Goal: Information Seeking & Learning: Check status

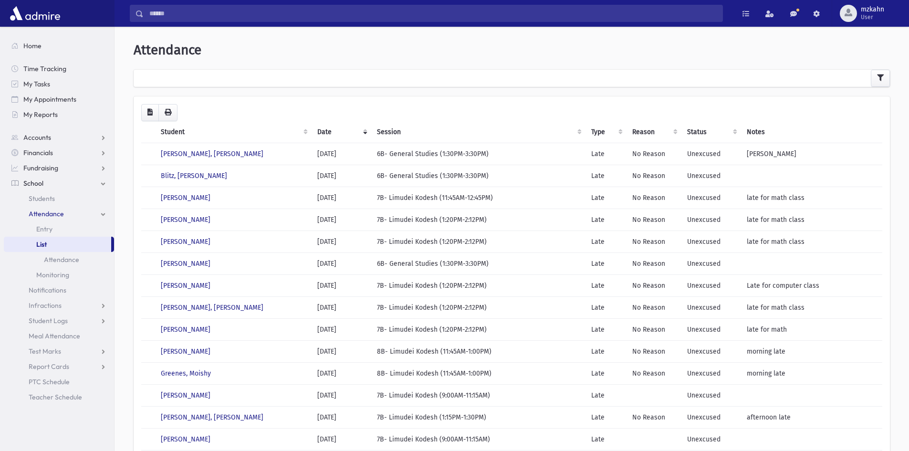
click at [56, 214] on span "Attendance" at bounding box center [46, 213] width 35 height 9
click at [67, 212] on link "Attendance" at bounding box center [59, 213] width 110 height 15
click at [54, 243] on link "List" at bounding box center [57, 244] width 107 height 15
click at [208, 81] on div at bounding box center [512, 78] width 756 height 17
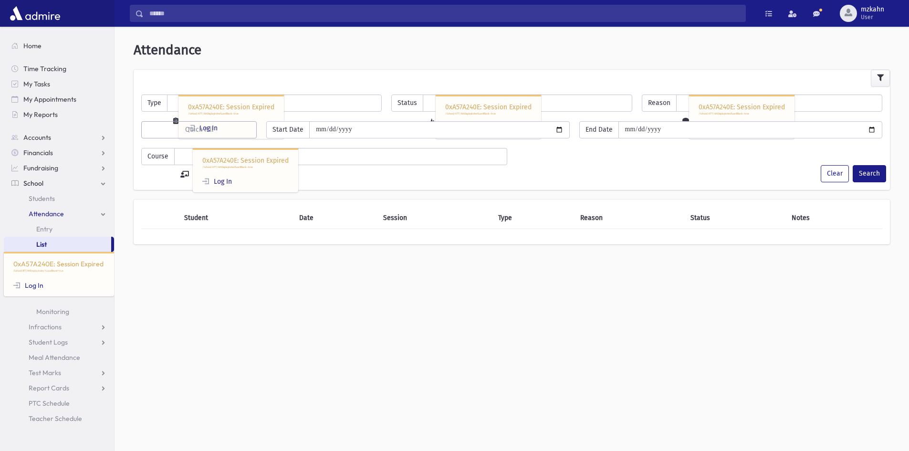
click at [37, 183] on span "School" at bounding box center [33, 183] width 20 height 9
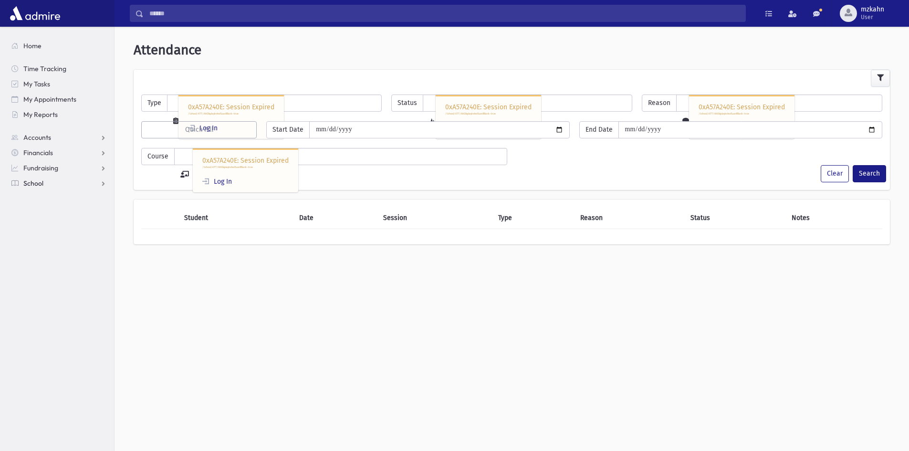
click at [37, 182] on span "School" at bounding box center [33, 183] width 20 height 9
click at [51, 197] on span "Students" at bounding box center [42, 198] width 26 height 9
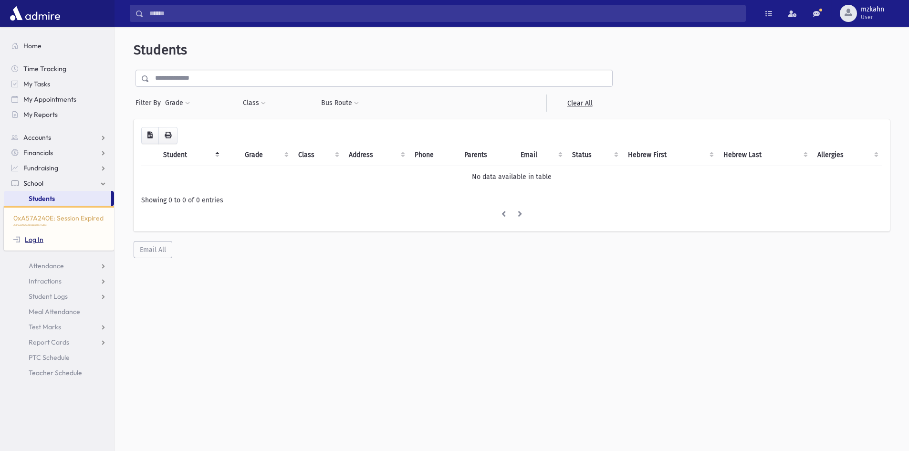
click at [41, 240] on link "Log In" at bounding box center [28, 239] width 30 height 9
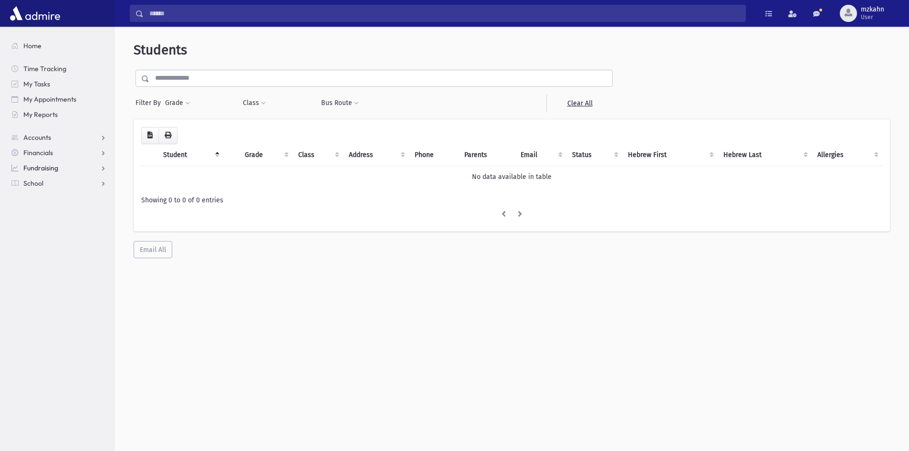
click at [40, 171] on span "Fundraising" at bounding box center [40, 168] width 35 height 9
click at [36, 245] on span "School" at bounding box center [33, 244] width 20 height 9
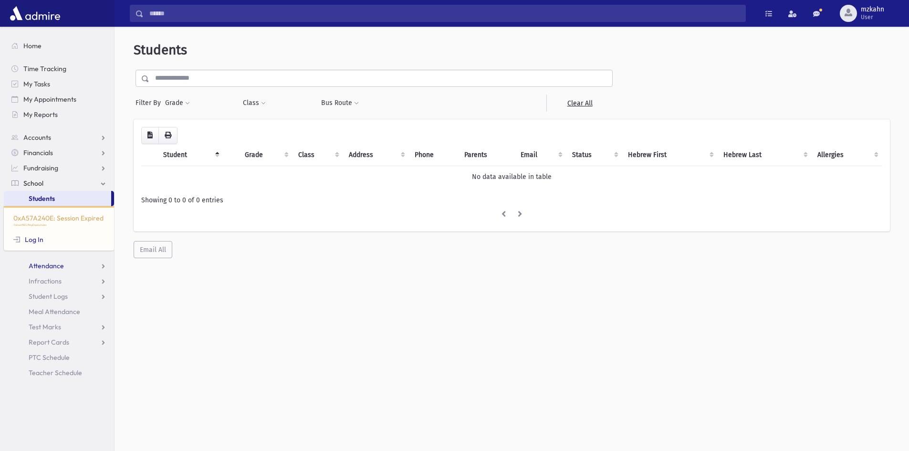
click at [50, 268] on span "Attendance" at bounding box center [46, 265] width 35 height 9
click at [41, 296] on span "List" at bounding box center [41, 296] width 10 height 9
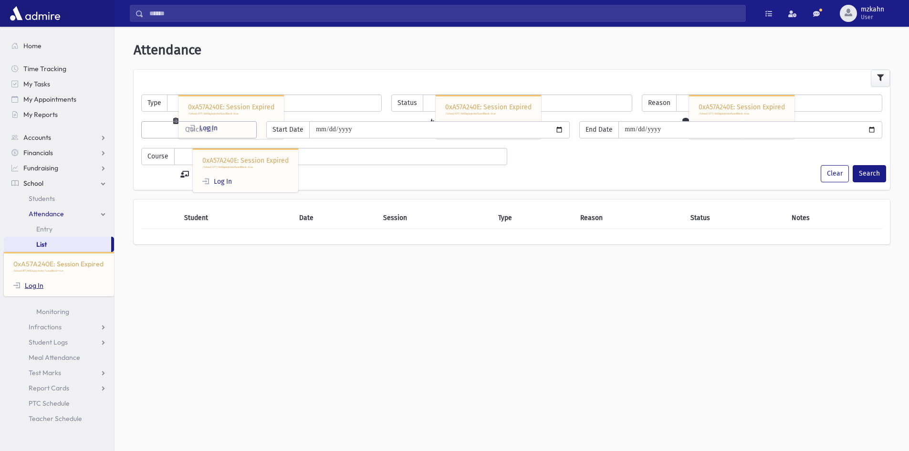
click at [34, 286] on link "Log In" at bounding box center [28, 285] width 30 height 9
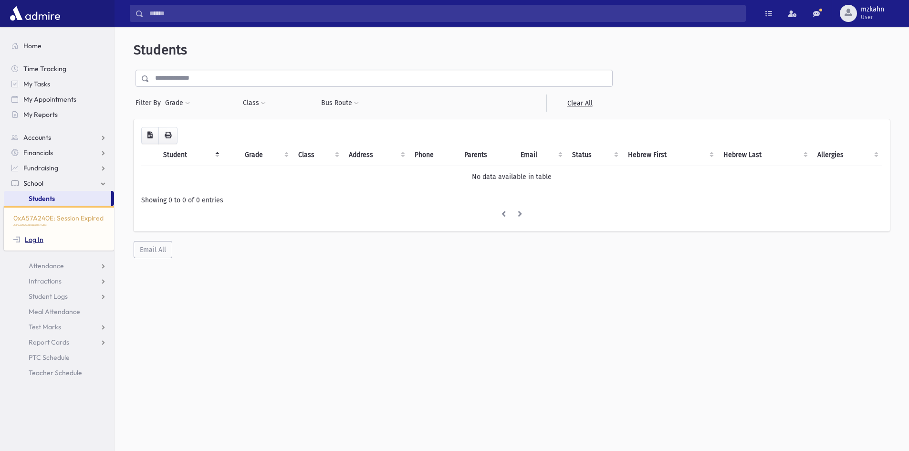
click at [30, 240] on link "Log In" at bounding box center [28, 239] width 30 height 9
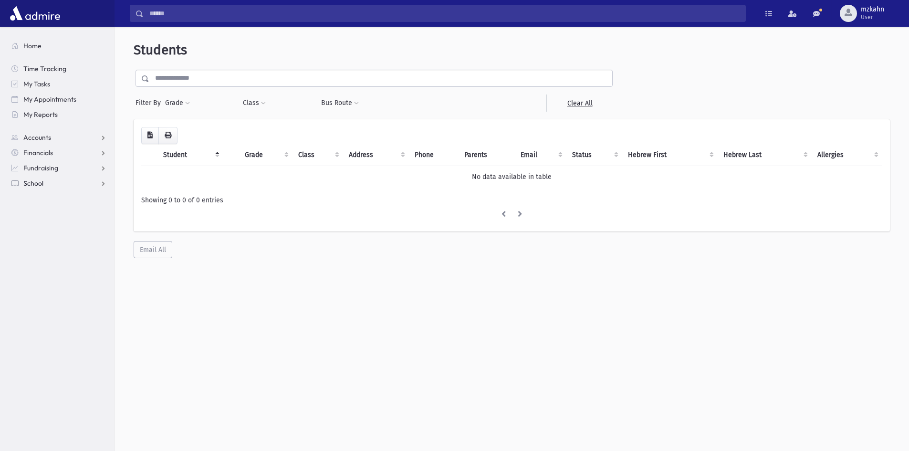
click at [40, 180] on span "School" at bounding box center [33, 183] width 20 height 9
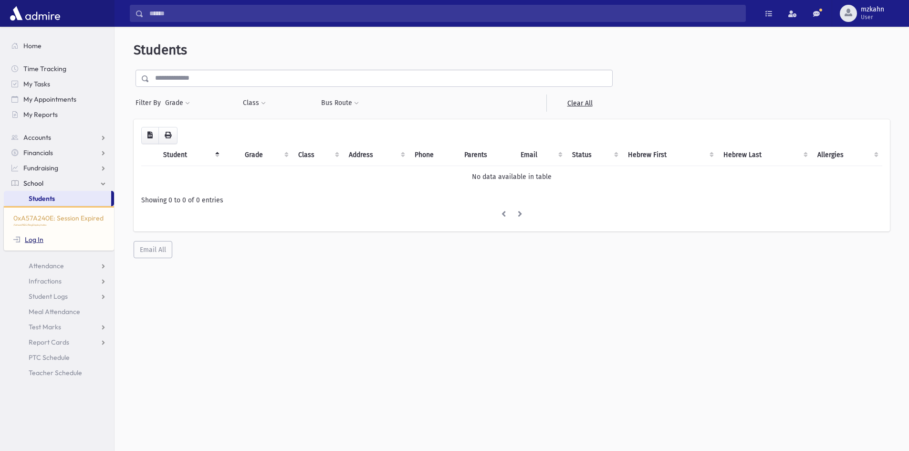
click at [35, 242] on link "Log In" at bounding box center [28, 239] width 30 height 9
click at [35, 242] on section "Home Time Tracking My Tasks My Appointments My Reports Accounts Accounts Accoun…" at bounding box center [57, 239] width 114 height 424
click at [880, 11] on span "mzkahn" at bounding box center [871, 10] width 23 height 8
click at [645, 91] on form "Filter By Grade 0xA57A240E: Session Expired /School/REG/RegDisplayIndex Log In …" at bounding box center [512, 91] width 756 height 42
click at [40, 269] on span "Attendance" at bounding box center [46, 265] width 35 height 9
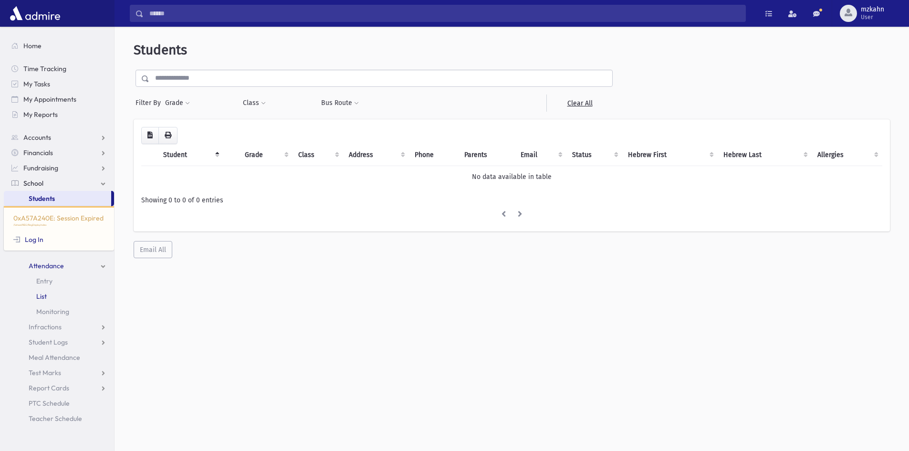
click at [41, 297] on span "List" at bounding box center [41, 296] width 10 height 9
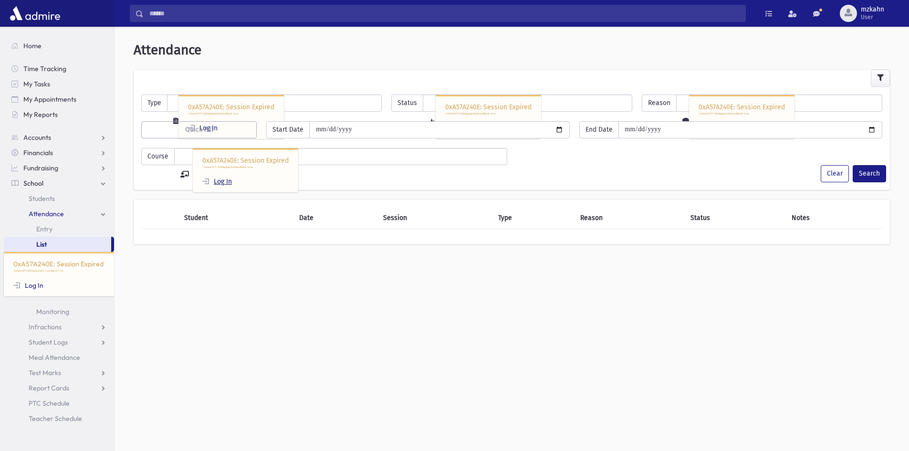
click at [225, 181] on link "Log In" at bounding box center [217, 181] width 30 height 8
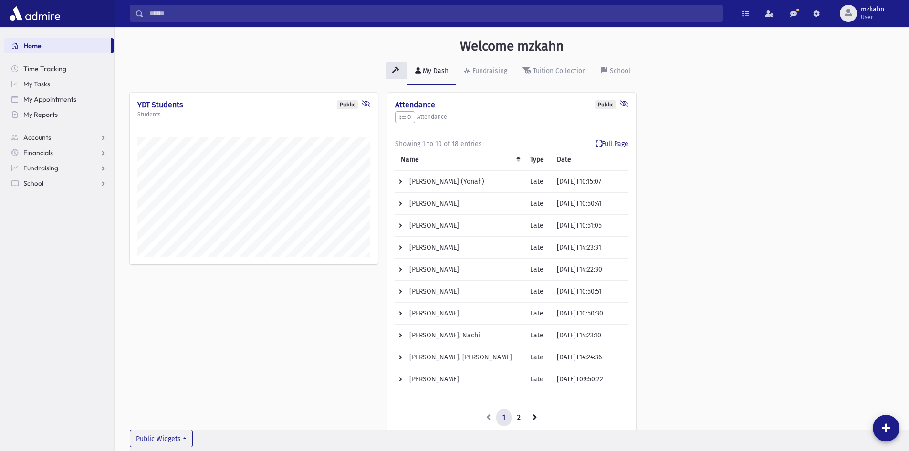
scroll to position [458, 794]
click at [35, 183] on span "School" at bounding box center [33, 183] width 20 height 9
click at [62, 211] on span "Attendance" at bounding box center [46, 213] width 35 height 9
click at [41, 244] on span "List" at bounding box center [41, 244] width 10 height 9
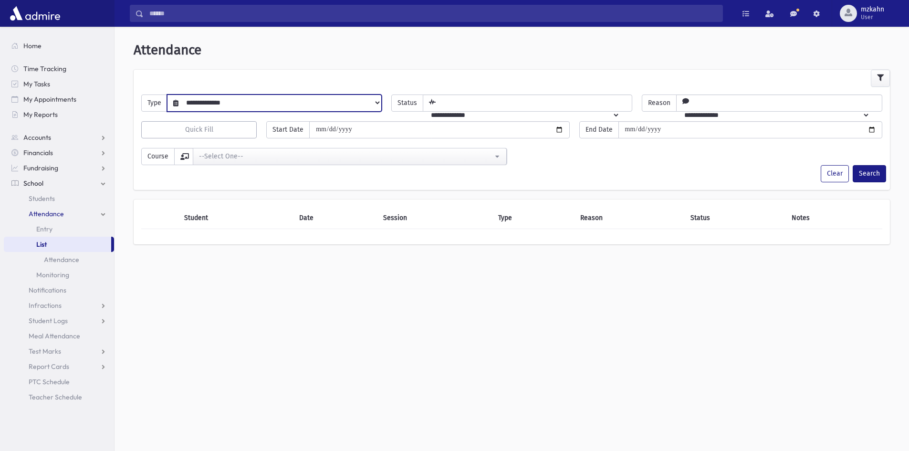
click at [294, 99] on select "**********" at bounding box center [279, 102] width 203 height 16
select select "****"
click at [178, 94] on select "**********" at bounding box center [279, 102] width 203 height 16
click at [584, 107] on select "**********" at bounding box center [521, 115] width 196 height 16
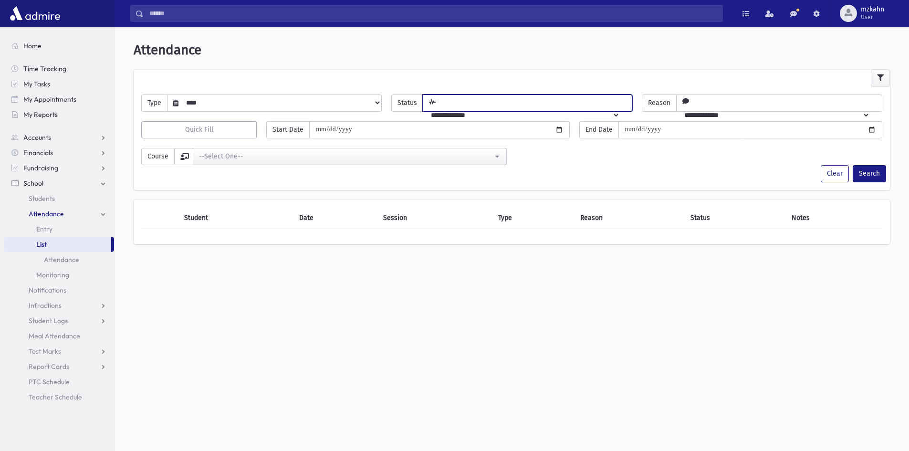
select select "*********"
click at [435, 107] on select "**********" at bounding box center [521, 115] width 196 height 16
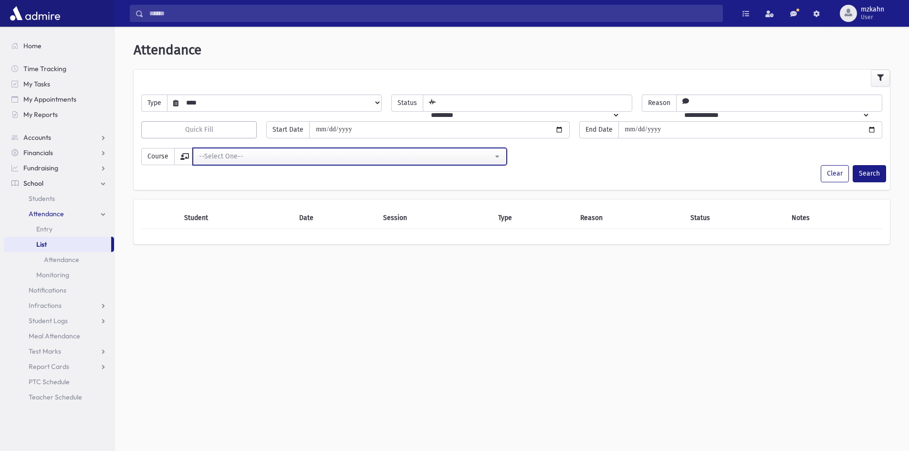
click at [307, 152] on div "--Select One--" at bounding box center [346, 156] width 294 height 10
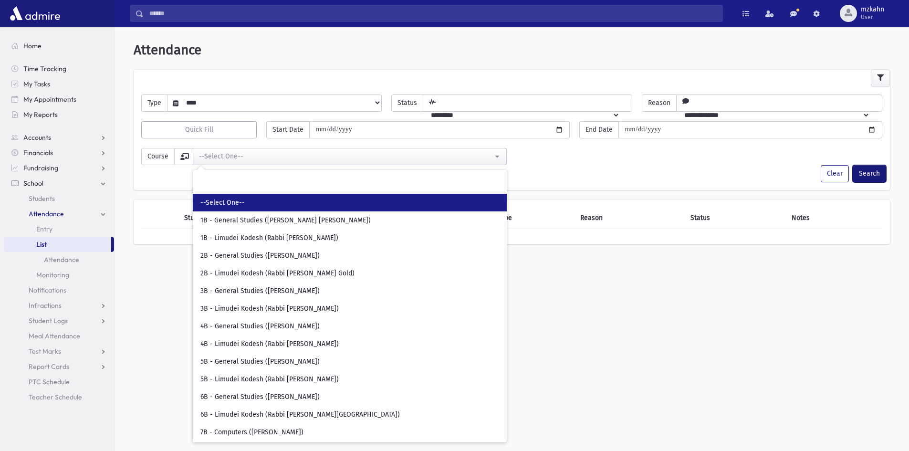
click at [867, 176] on button "Search" at bounding box center [868, 173] width 33 height 17
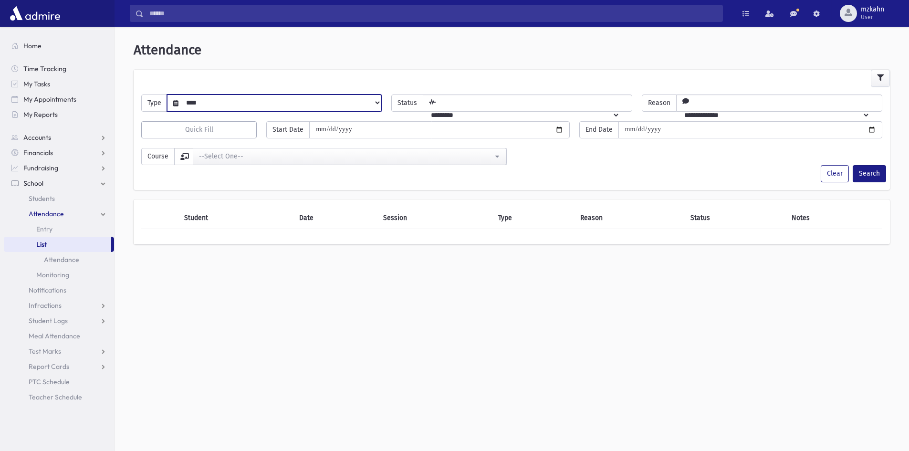
click at [216, 100] on select "**********" at bounding box center [279, 102] width 203 height 16
click at [582, 107] on select "**********" at bounding box center [521, 115] width 196 height 16
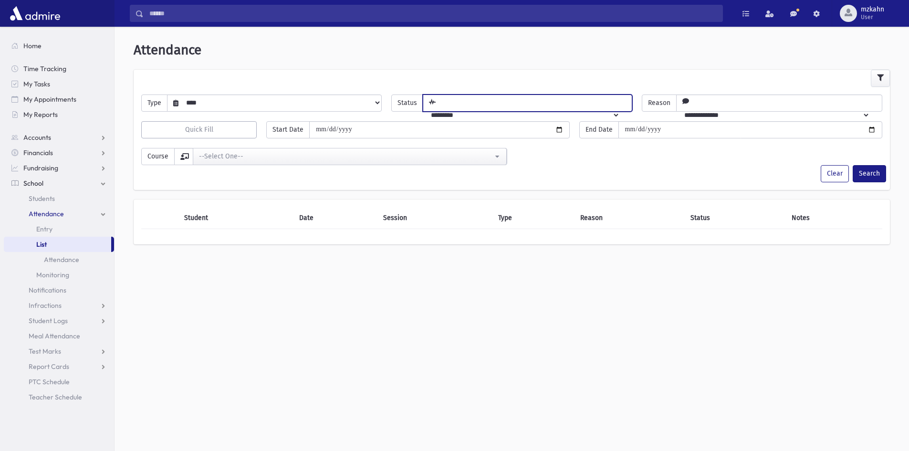
click at [696, 107] on select "**********" at bounding box center [772, 115] width 193 height 16
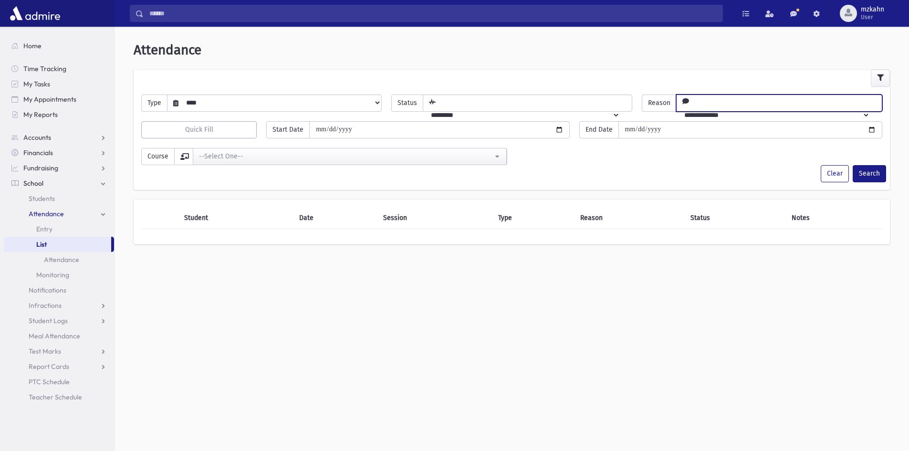
click at [672, 82] on div at bounding box center [512, 78] width 756 height 17
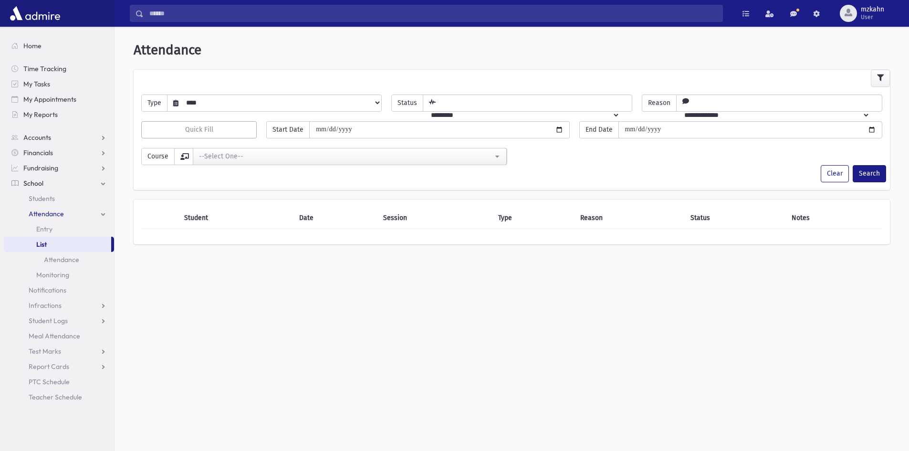
click at [184, 157] on icon at bounding box center [184, 156] width 9 height 7
click at [146, 158] on span "Course" at bounding box center [157, 156] width 33 height 17
click at [875, 179] on button "Search" at bounding box center [868, 173] width 33 height 17
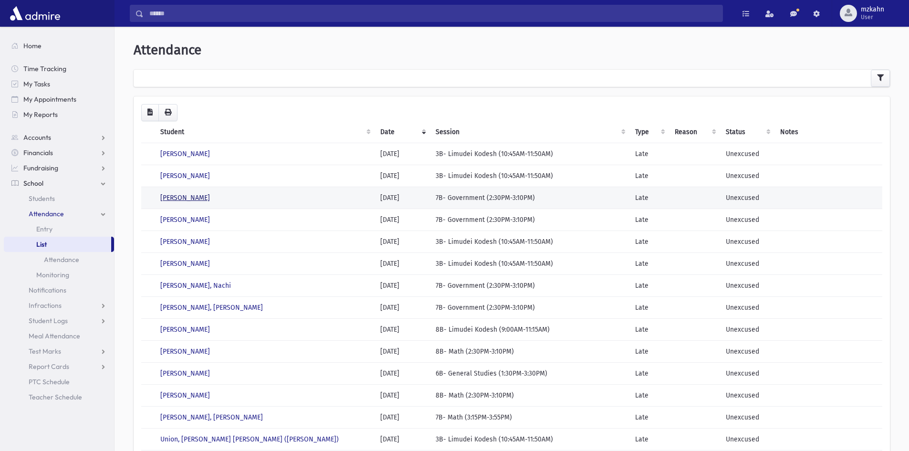
click at [195, 196] on link "[PERSON_NAME]" at bounding box center [185, 198] width 50 height 8
click at [206, 219] on link "[PERSON_NAME]" at bounding box center [185, 220] width 50 height 8
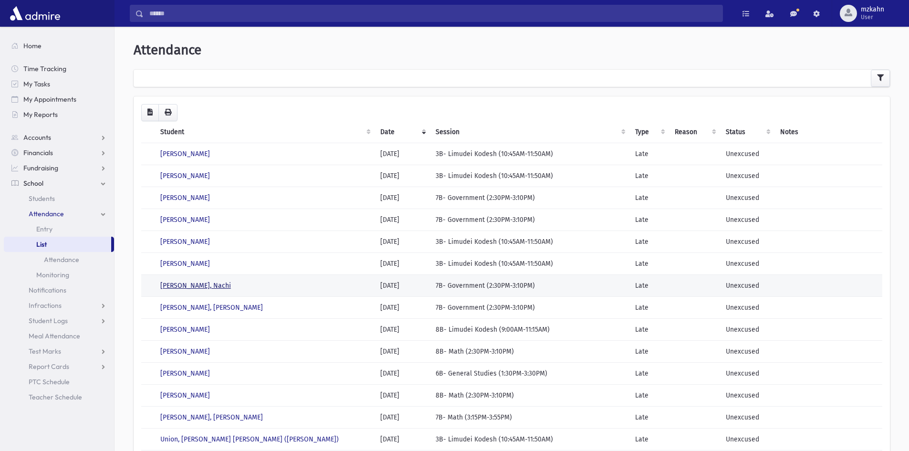
click at [191, 284] on link "Edri, Nachi" at bounding box center [195, 285] width 71 height 8
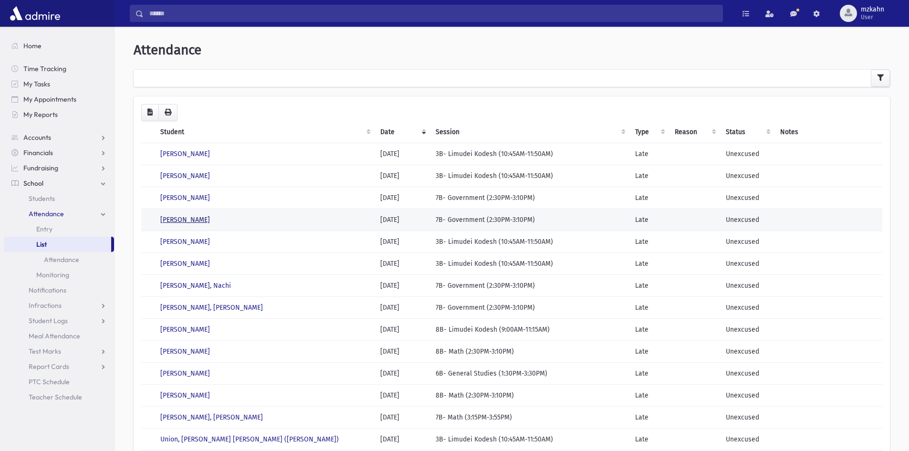
click at [196, 222] on link "Bodenstein, Mendy" at bounding box center [185, 220] width 50 height 8
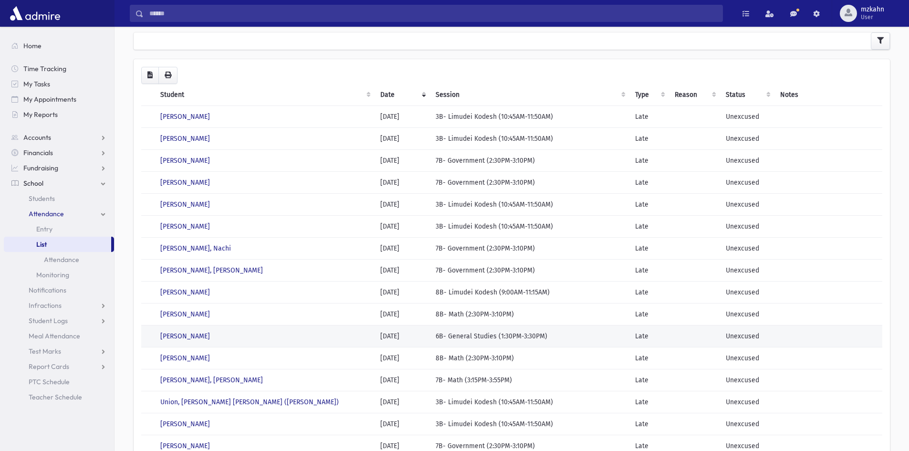
scroll to position [48, 0]
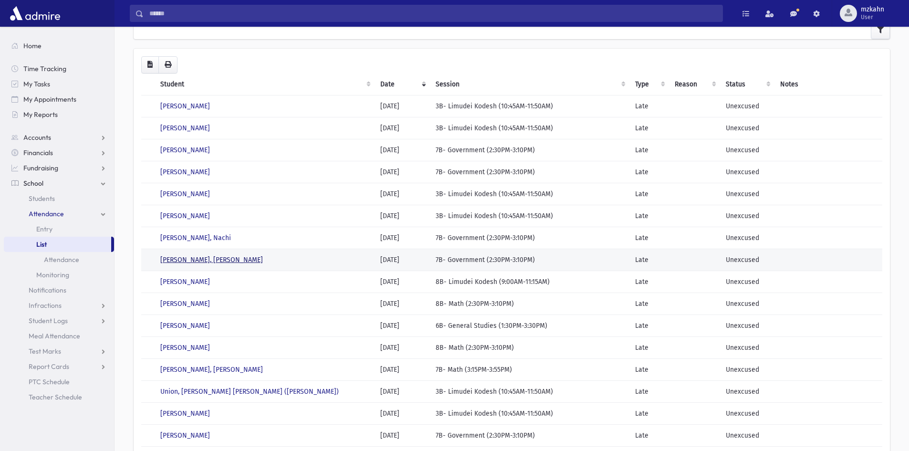
click at [203, 259] on link "Goldberg, Aryeh Leib" at bounding box center [211, 260] width 103 height 8
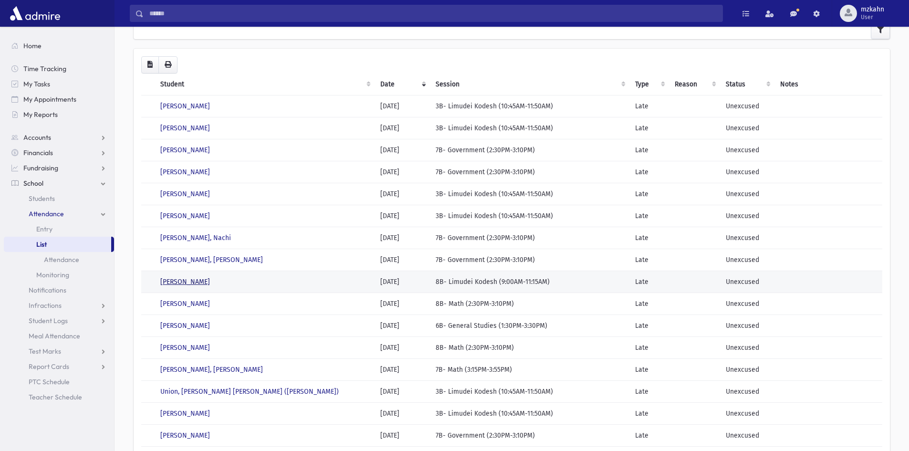
click at [202, 282] on link "Gordon, Avraham" at bounding box center [185, 282] width 50 height 8
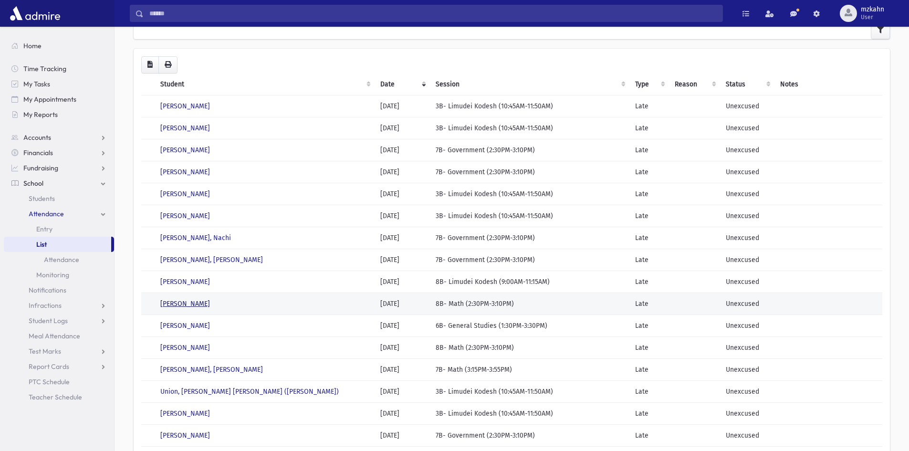
click at [205, 303] on link "Perecman, Baruch" at bounding box center [185, 303] width 50 height 8
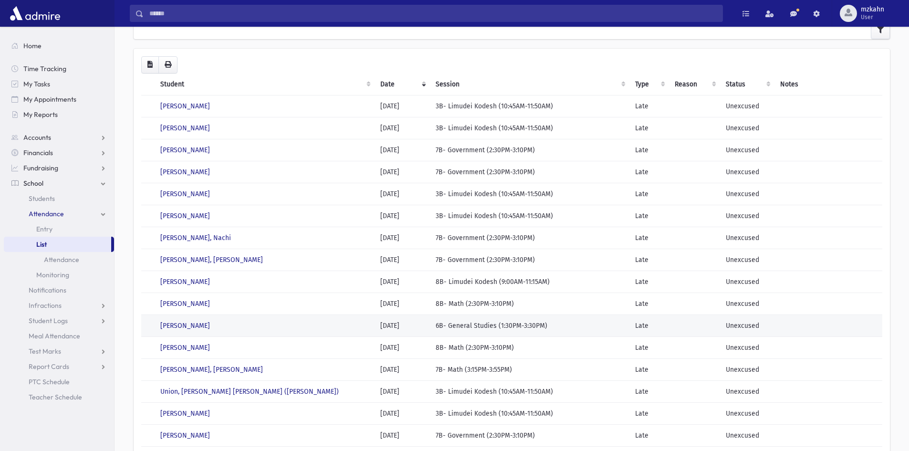
scroll to position [95, 0]
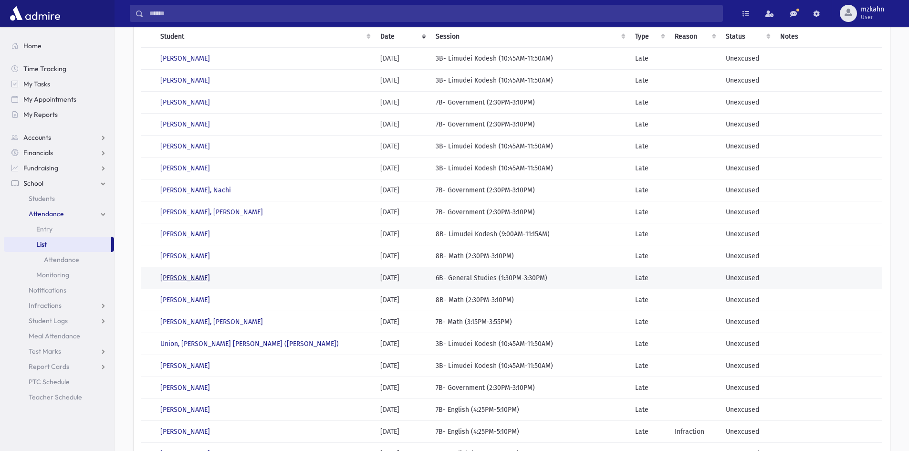
click at [205, 276] on link "Scheiner, Mordechai" at bounding box center [185, 278] width 50 height 8
click at [208, 298] on link "Shpargel, Naftali Tzvi" at bounding box center [185, 300] width 50 height 8
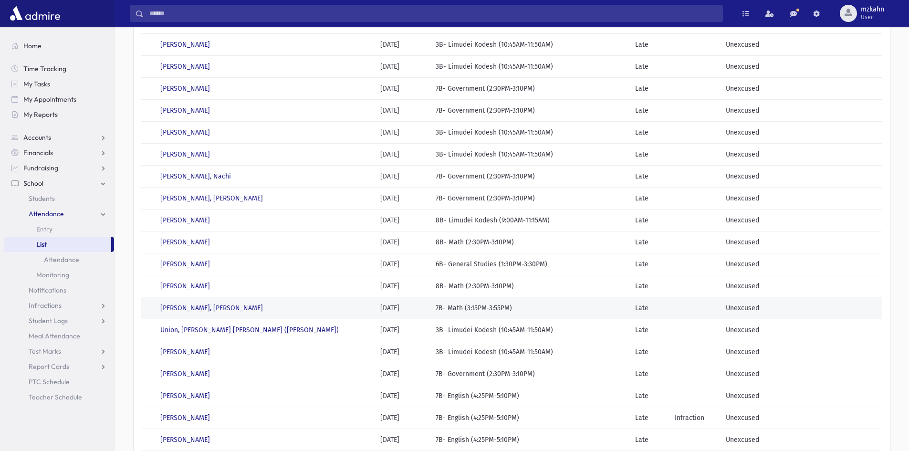
scroll to position [143, 0]
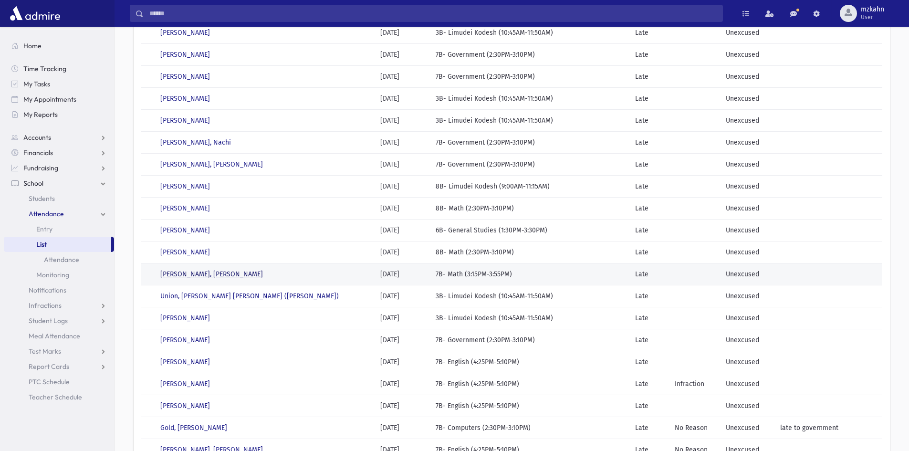
click at [195, 274] on link "Sperka, Kalman Eliezer" at bounding box center [211, 274] width 103 height 8
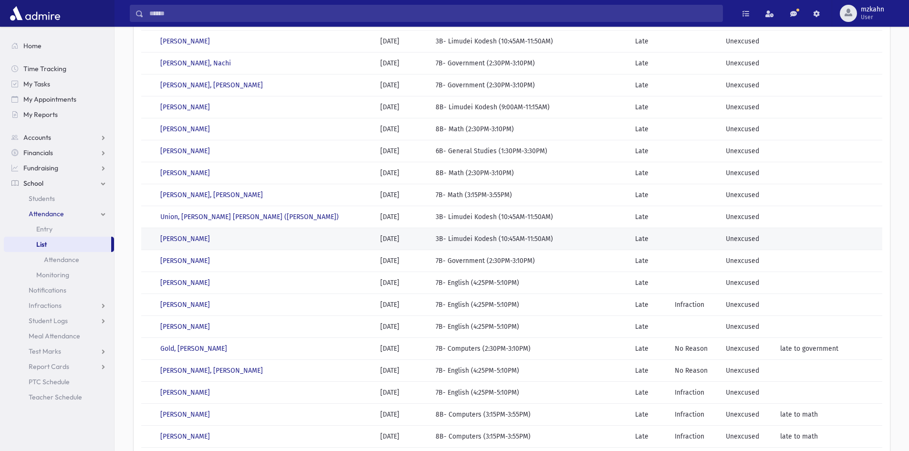
scroll to position [286, 0]
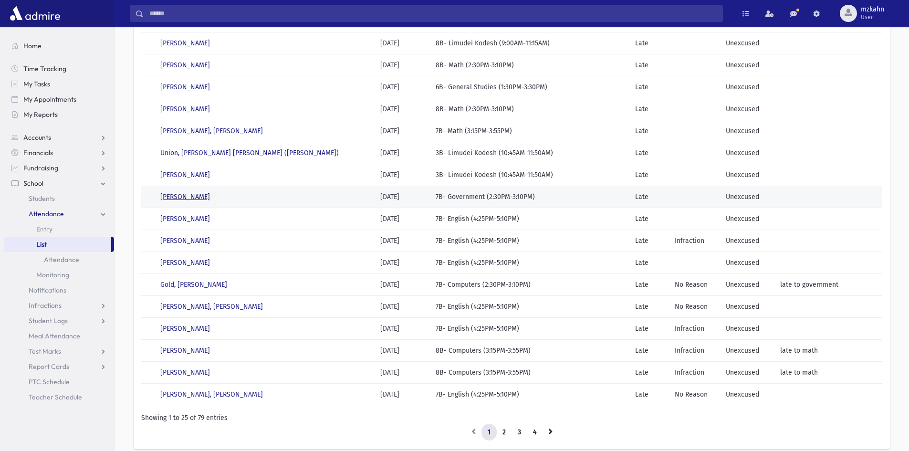
click at [174, 196] on link "Winters, Zev" at bounding box center [185, 197] width 50 height 8
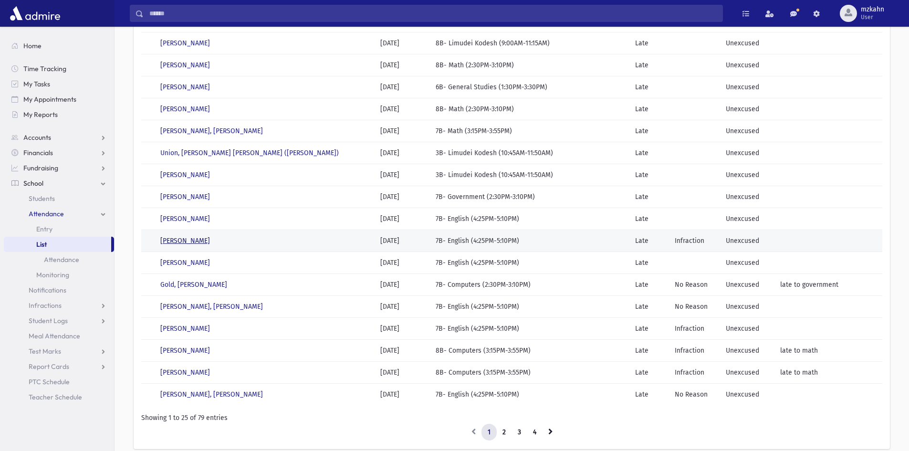
click at [202, 242] on link "Caplan, Yehuda Tzvi" at bounding box center [185, 241] width 50 height 8
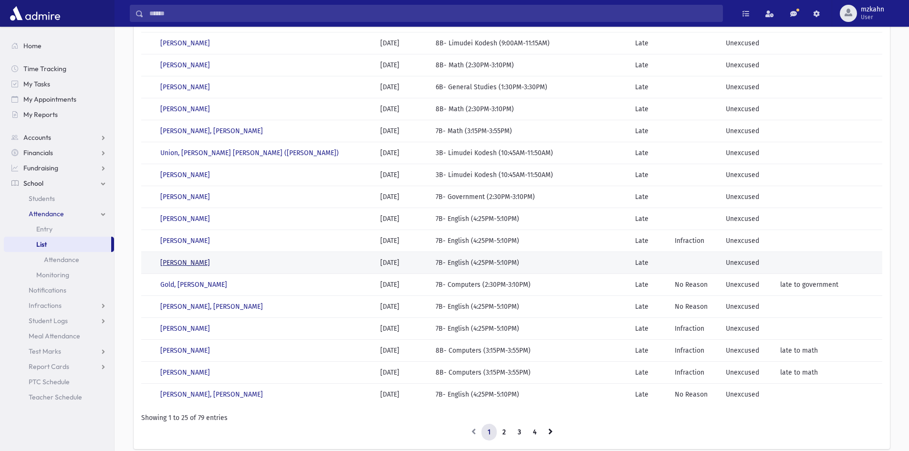
click at [197, 263] on link "Durden, Shlomo" at bounding box center [185, 262] width 50 height 8
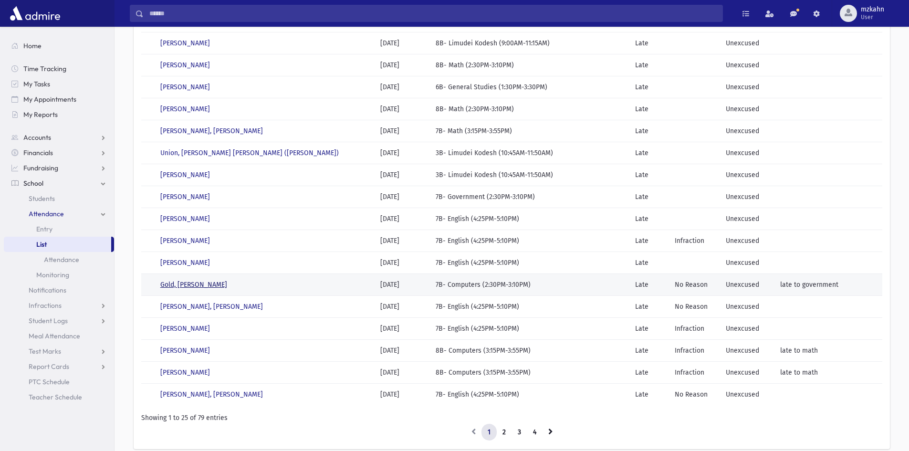
click at [189, 281] on link "Gold, Yaakov" at bounding box center [193, 284] width 67 height 8
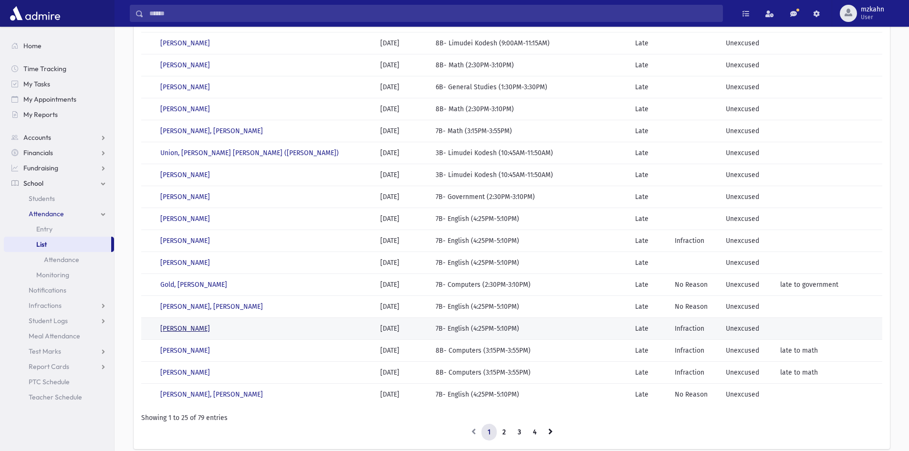
click at [196, 330] on link "Magid, Yosef Shalom" at bounding box center [185, 328] width 50 height 8
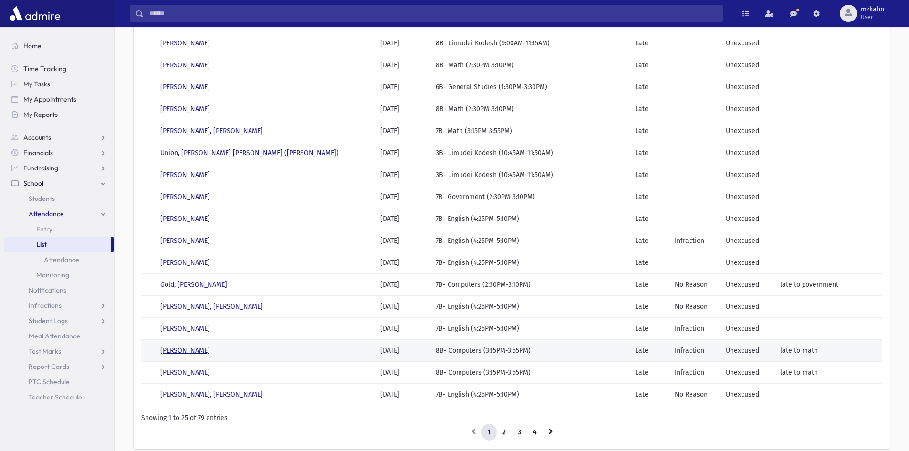
click at [197, 350] on link "Rosenfeld, Yermiah Benzion" at bounding box center [185, 350] width 50 height 8
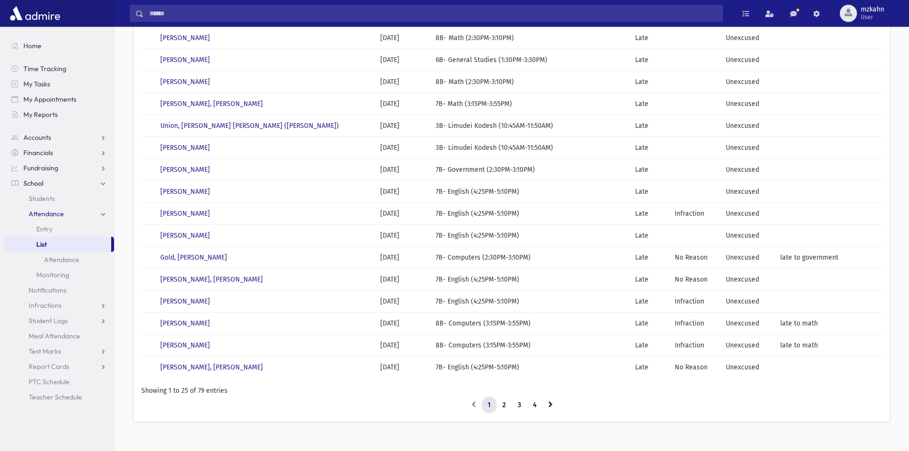
scroll to position [327, 0]
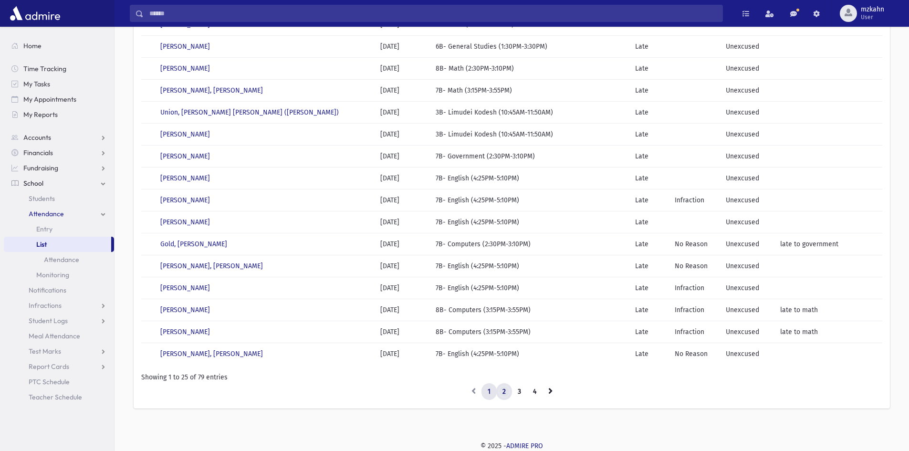
click at [504, 393] on link "2" at bounding box center [504, 391] width 16 height 17
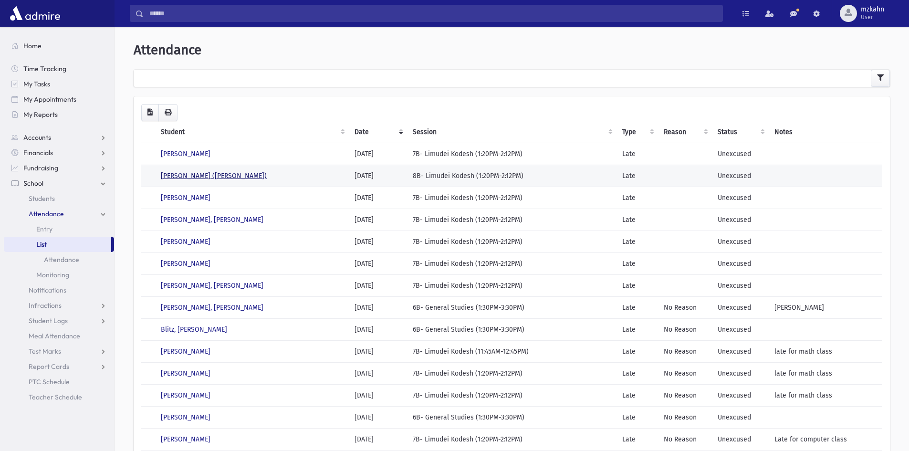
click at [193, 172] on link "Cohen, Emmanuel Yosef (Yossel)" at bounding box center [214, 176] width 106 height 8
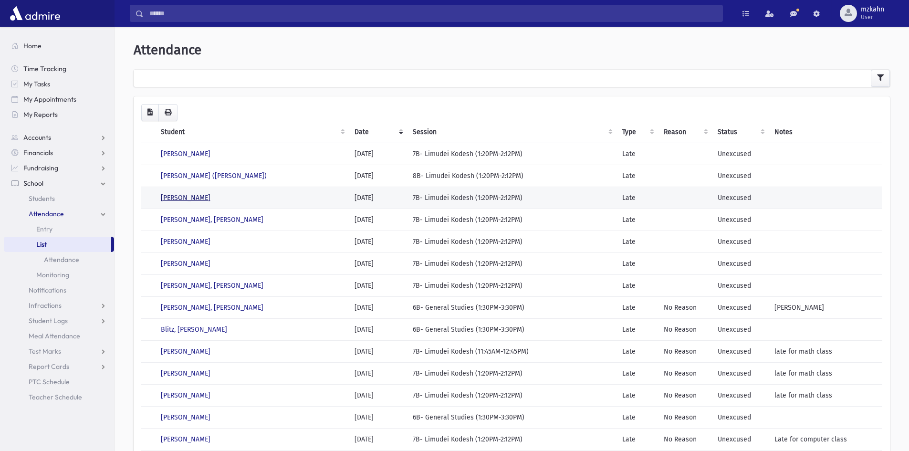
click at [204, 197] on link "Friedman, Moshe" at bounding box center [186, 198] width 50 height 8
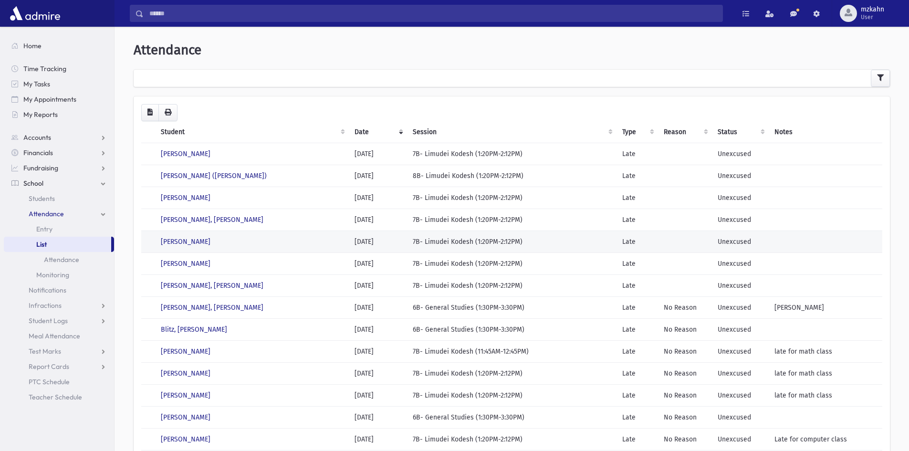
scroll to position [48, 0]
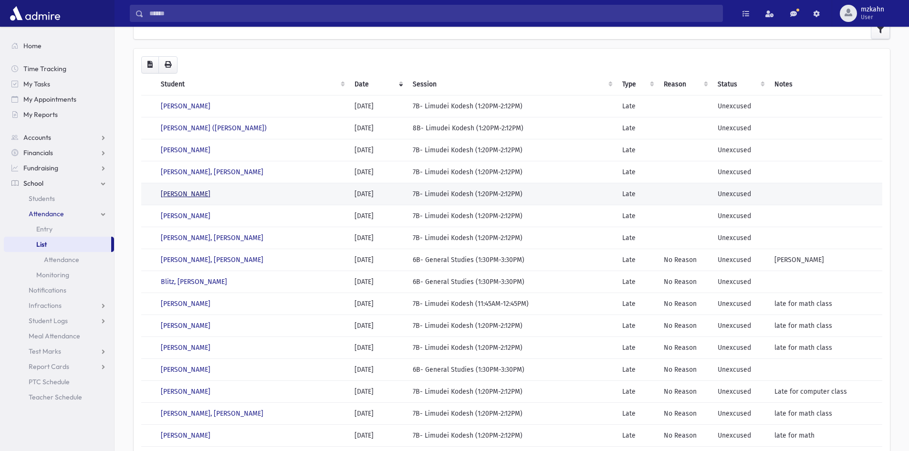
click at [176, 192] on link "Scheiner, Naftoli" at bounding box center [186, 194] width 50 height 8
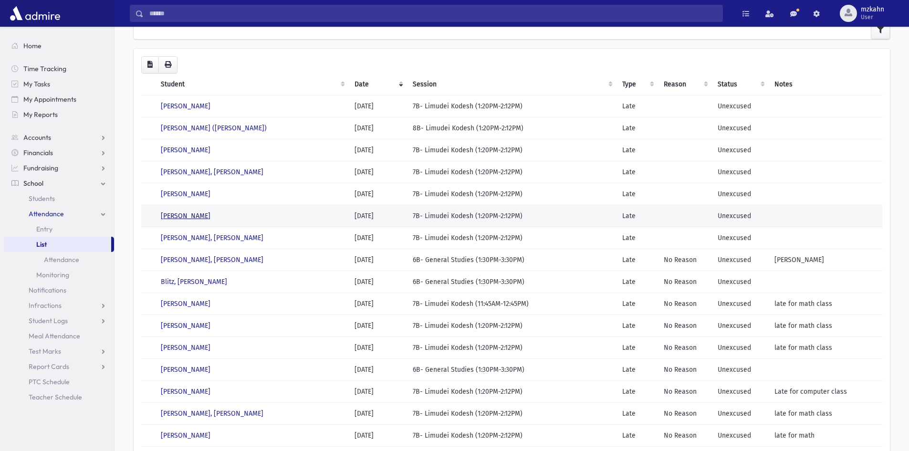
click at [185, 217] on link "Schon, Shmuel" at bounding box center [186, 216] width 50 height 8
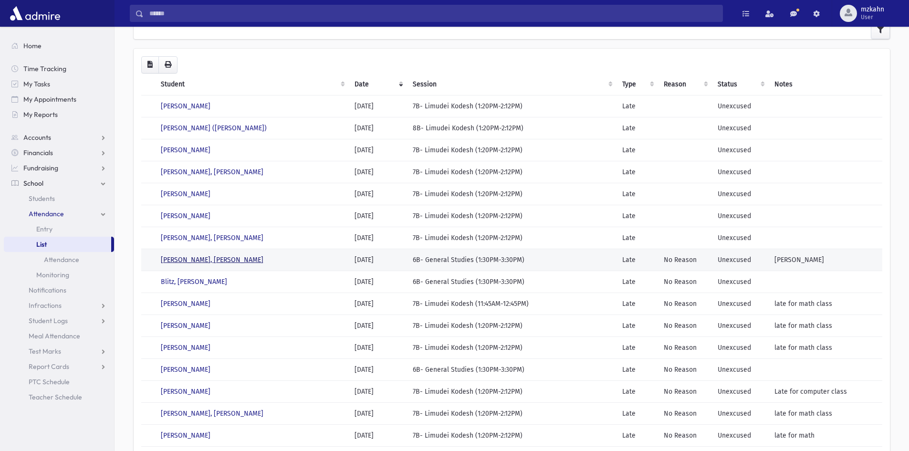
click at [199, 261] on link "Bakst, Aryeh Leib" at bounding box center [212, 260] width 103 height 8
click at [196, 275] on td "Blitz, Moshe Chaim" at bounding box center [252, 281] width 194 height 22
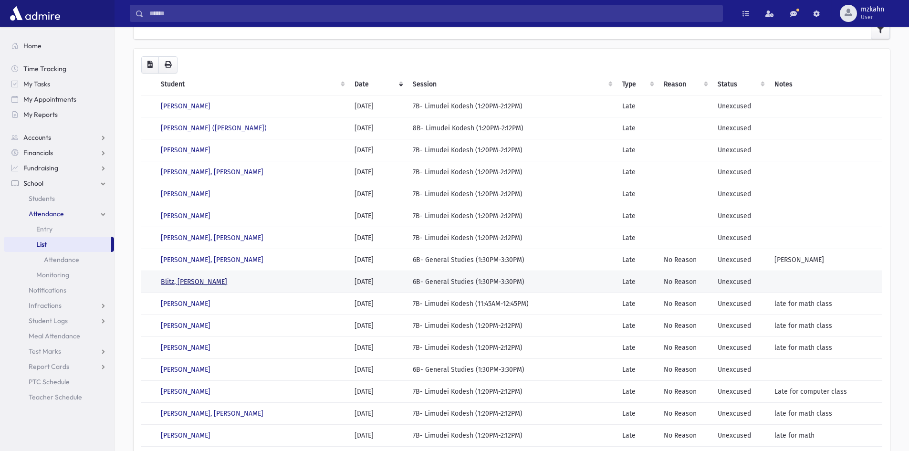
click at [198, 283] on link "Blitz, Moshe Chaim" at bounding box center [194, 282] width 66 height 8
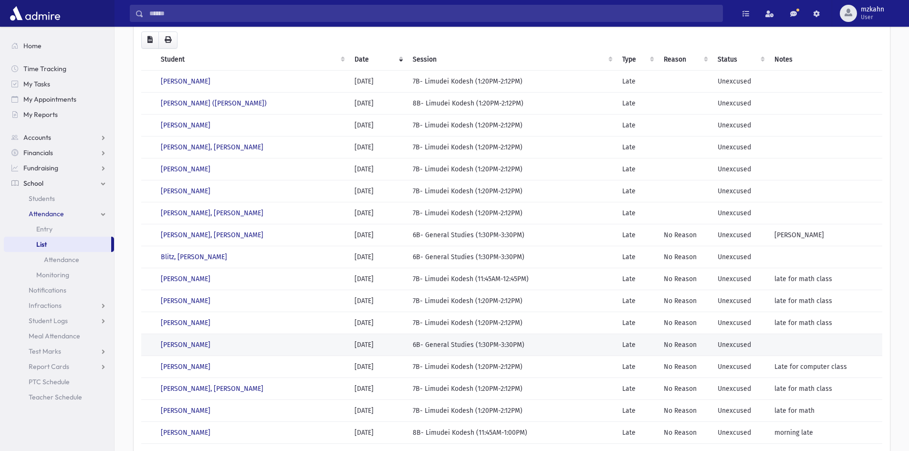
scroll to position [95, 0]
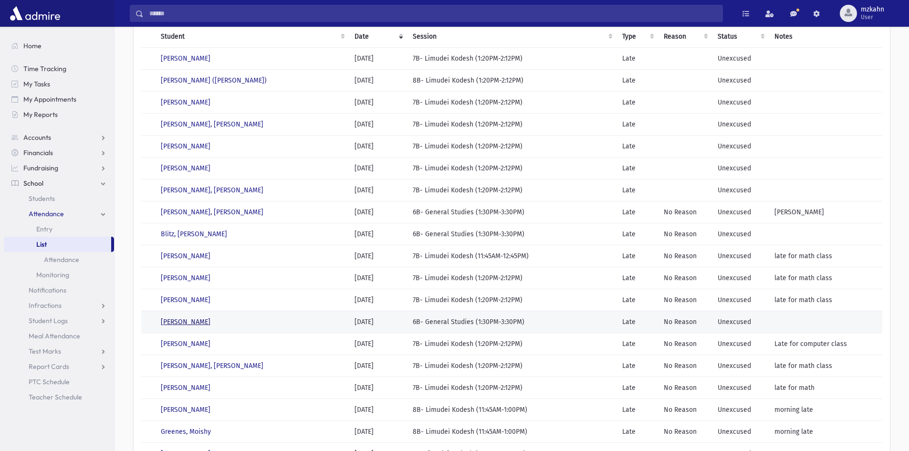
click at [183, 321] on link "Rosen, Asher" at bounding box center [186, 322] width 50 height 8
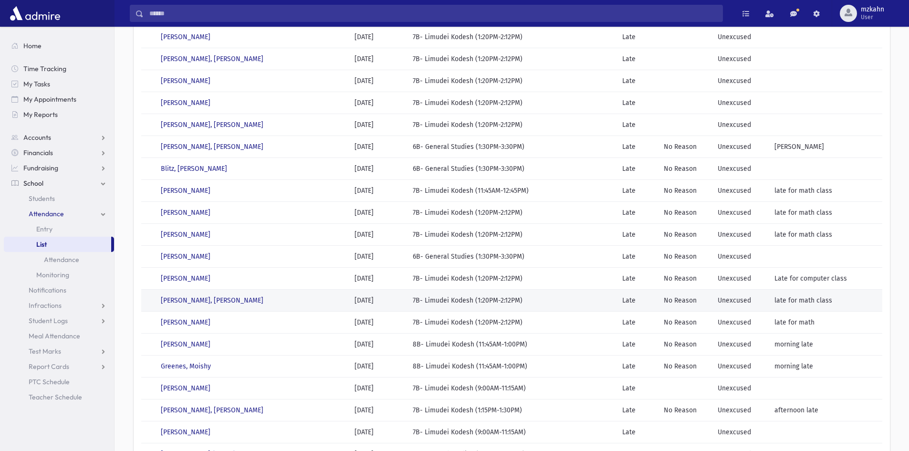
scroll to position [191, 0]
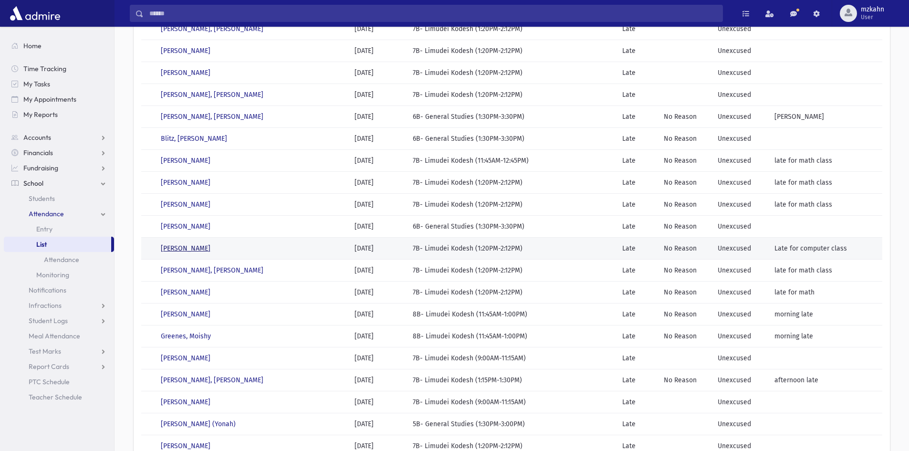
click at [184, 244] on link "Scheiner, Naftoli" at bounding box center [186, 248] width 50 height 8
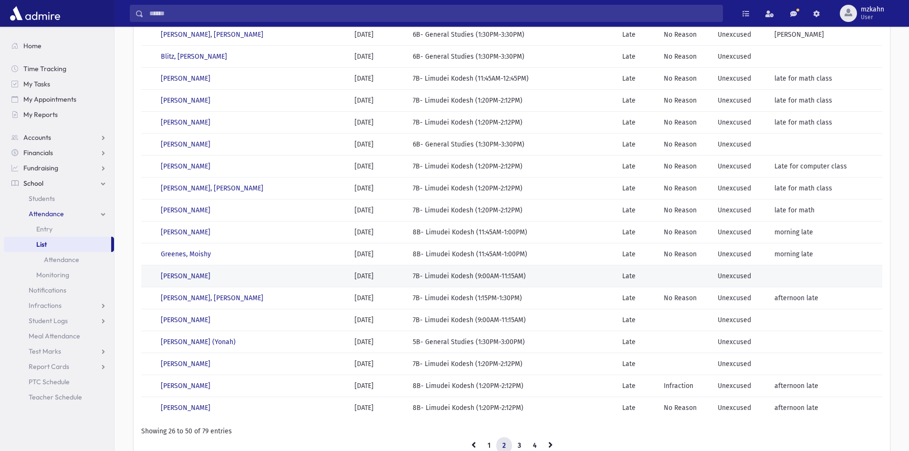
scroll to position [286, 0]
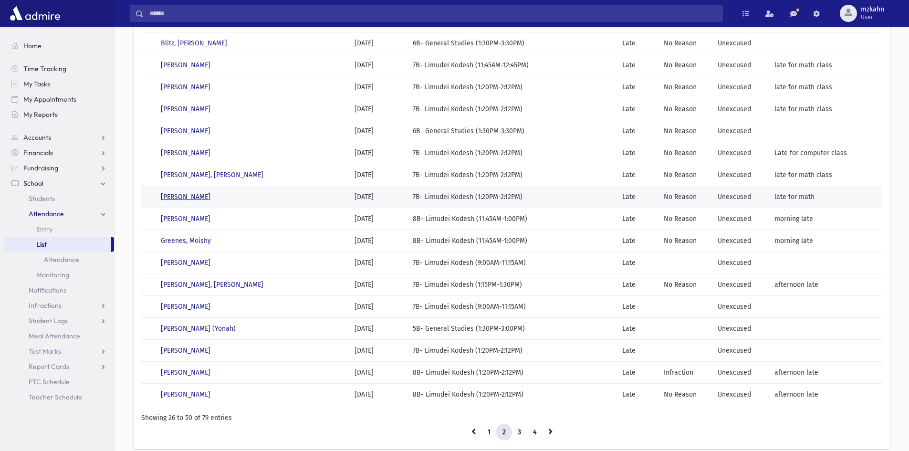
click at [190, 197] on link "Tolwin, Nati" at bounding box center [186, 197] width 50 height 8
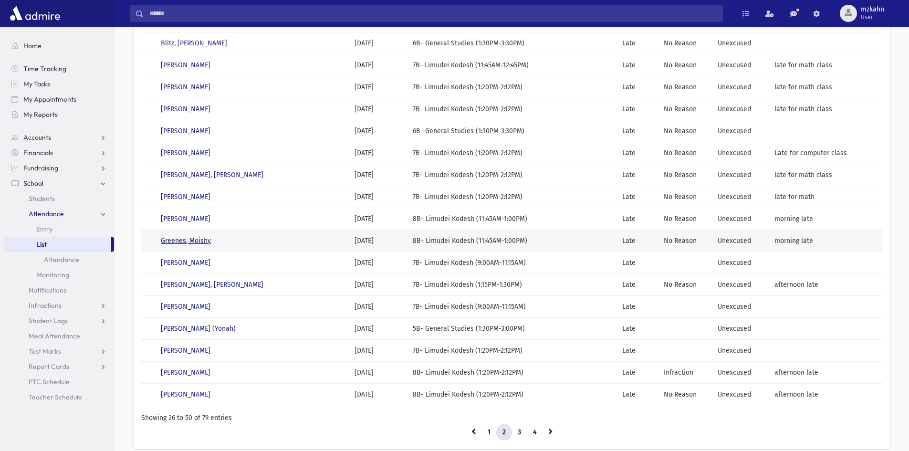
click at [184, 240] on link "Greenes, Moishy" at bounding box center [186, 241] width 50 height 8
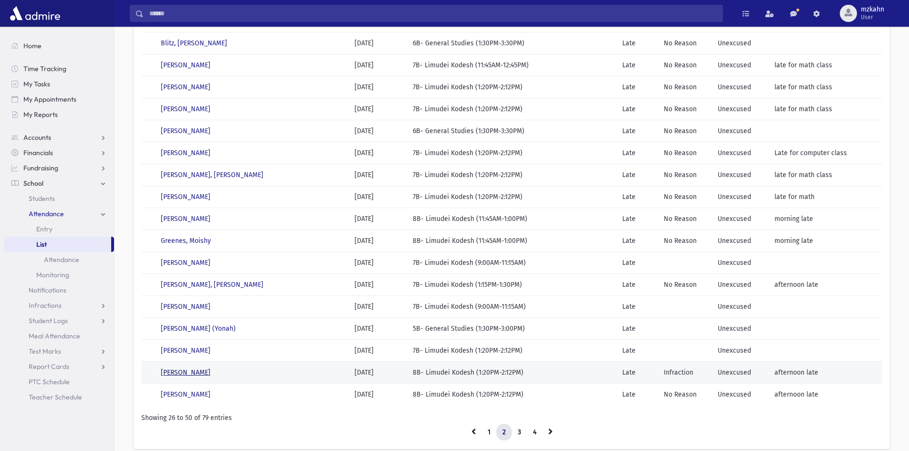
click at [189, 375] on link "Elbaz, Yosef" at bounding box center [186, 372] width 50 height 8
click at [189, 390] on link "Hadar, Mendy" at bounding box center [186, 394] width 50 height 8
click at [521, 431] on link "3" at bounding box center [519, 431] width 16 height 17
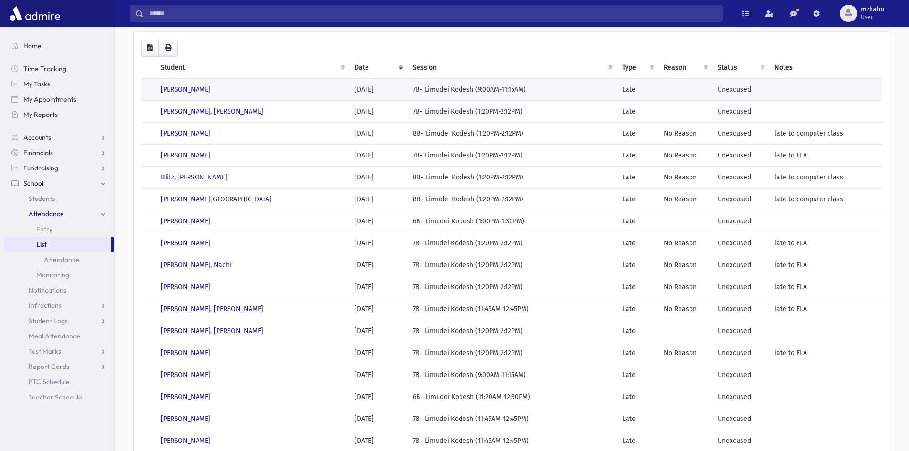
scroll to position [48, 0]
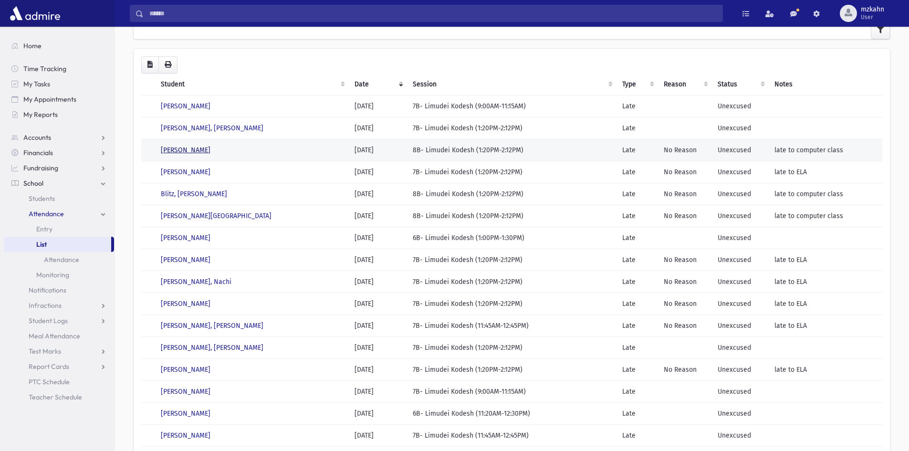
click at [185, 147] on link "Bakst, Levi" at bounding box center [186, 150] width 50 height 8
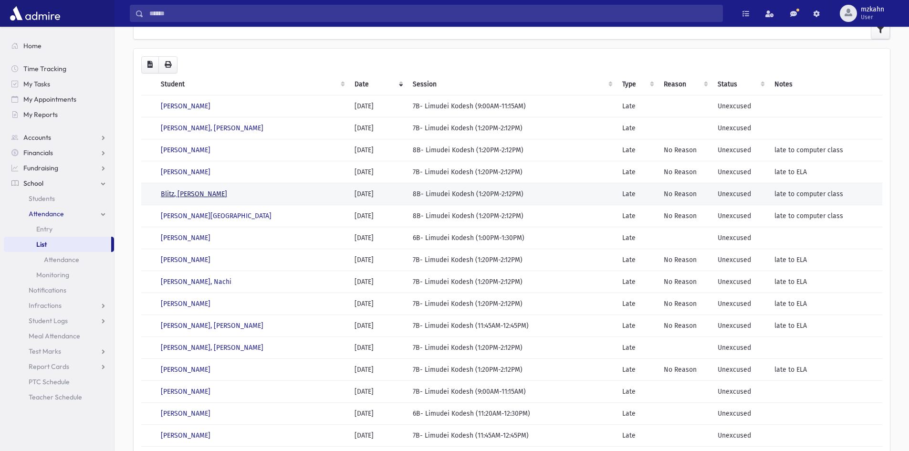
click at [185, 194] on link "Blitz, Shlomo Zalman" at bounding box center [194, 194] width 66 height 8
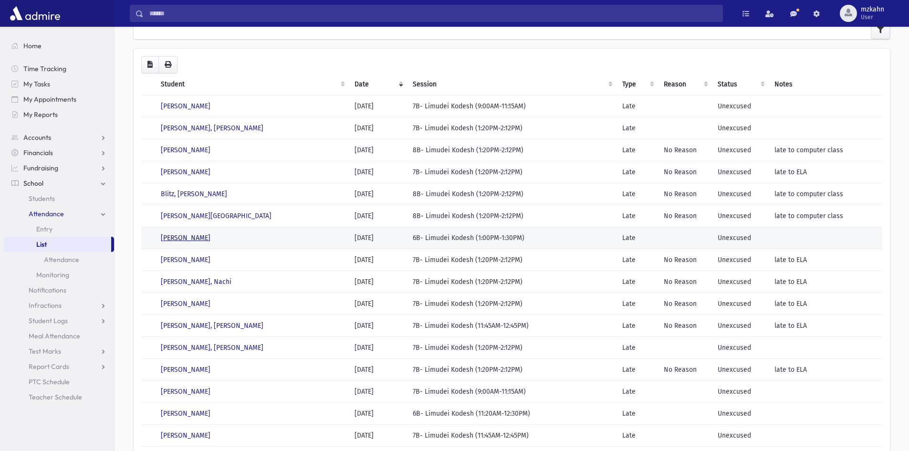
click at [204, 240] on link "Bromberg, Yitzchok" at bounding box center [186, 238] width 50 height 8
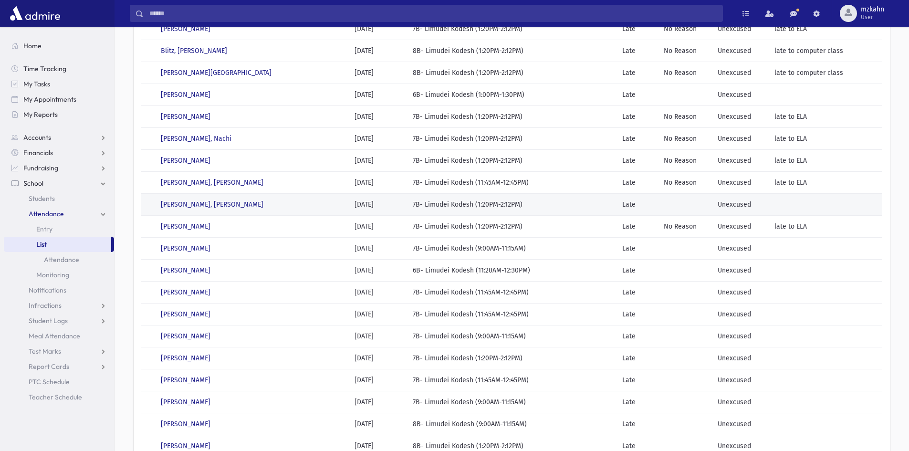
scroll to position [238, 0]
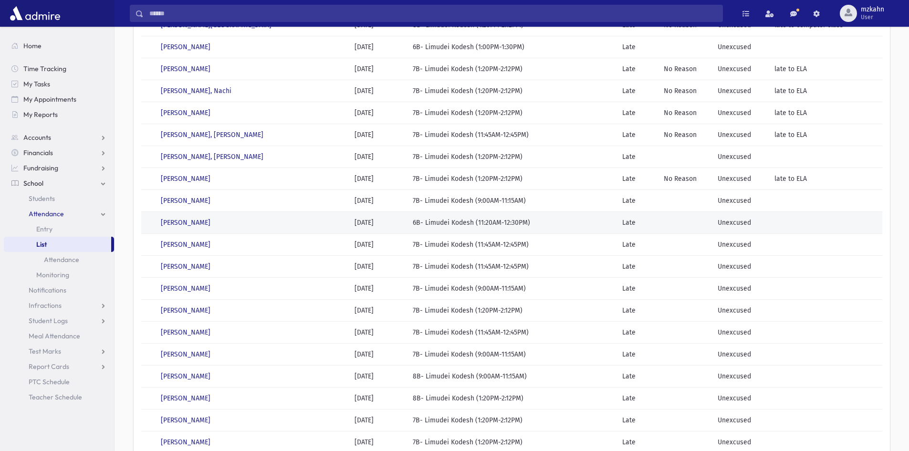
click at [196, 227] on td "Bleich, Shamshi" at bounding box center [252, 222] width 194 height 22
click at [197, 220] on link "Bleich, Shamshi" at bounding box center [186, 222] width 50 height 8
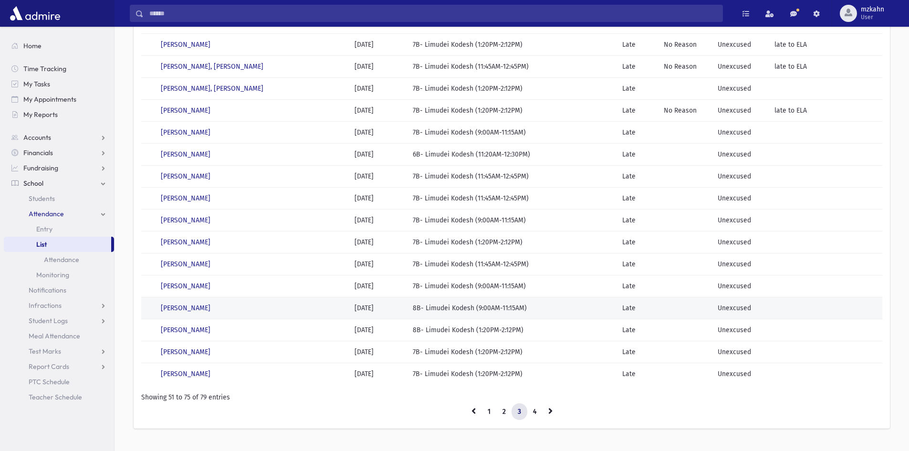
scroll to position [327, 0]
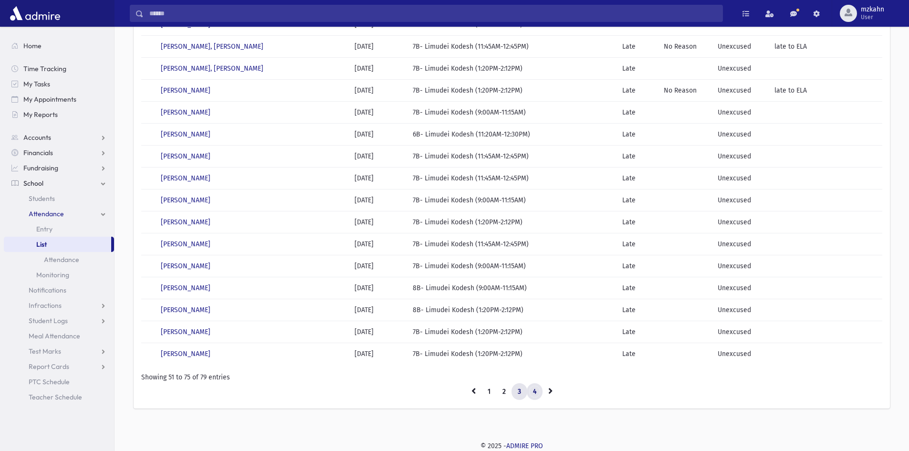
click at [533, 391] on link "4" at bounding box center [535, 391] width 16 height 17
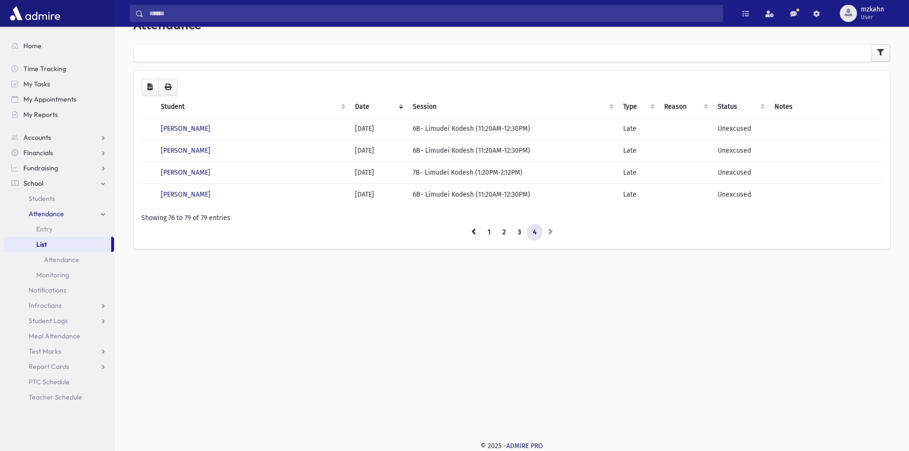
scroll to position [25, 0]
